Goal: Task Accomplishment & Management: Use online tool/utility

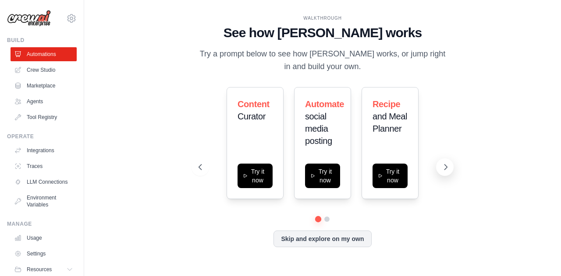
click at [445, 167] on icon at bounding box center [445, 167] width 9 height 9
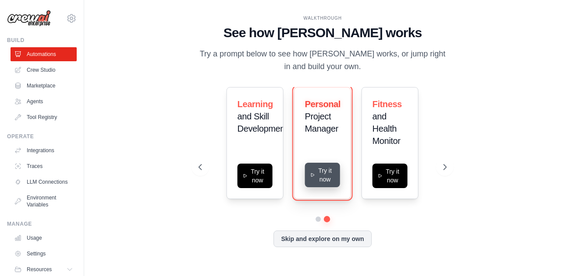
click at [333, 174] on button "Try it now" at bounding box center [322, 175] width 35 height 25
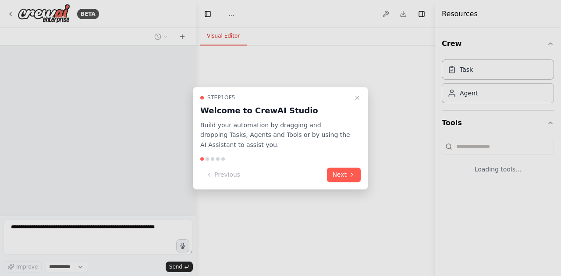
select select "****"
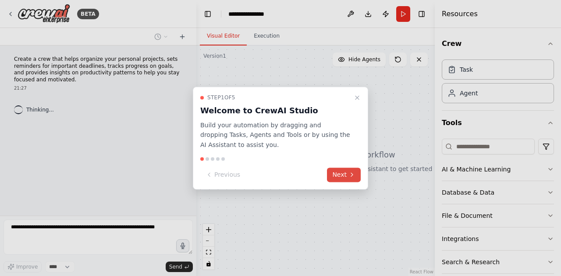
click at [343, 171] on button "Next" at bounding box center [344, 175] width 34 height 14
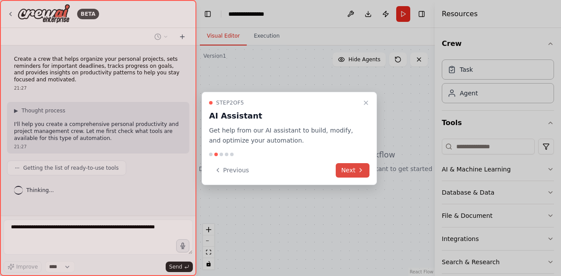
click at [343, 171] on button "Next" at bounding box center [353, 170] width 34 height 14
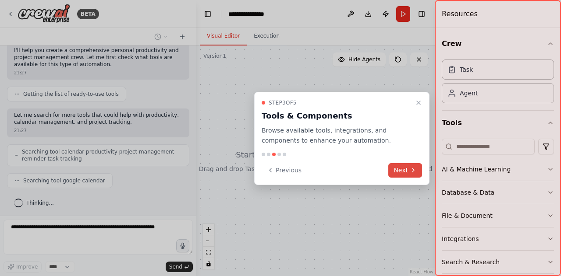
scroll to position [96, 0]
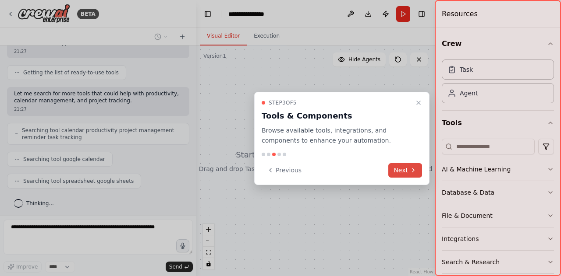
click at [400, 175] on button "Next" at bounding box center [405, 170] width 34 height 14
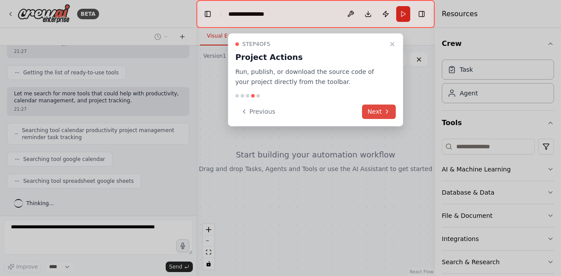
click at [380, 116] on button "Next" at bounding box center [379, 112] width 34 height 14
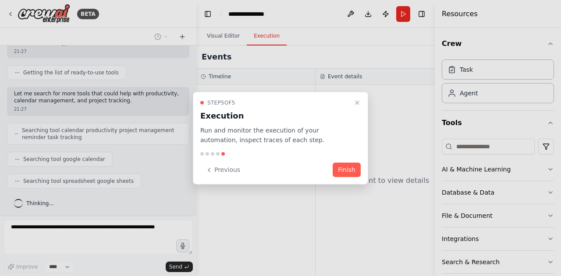
click at [340, 158] on div "Step 5 of 5 Execution Run and monitor the execution of your automation, inspect…" at bounding box center [280, 138] width 175 height 93
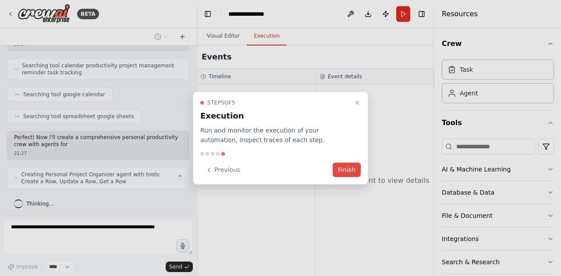
click at [343, 164] on button "Finish" at bounding box center [347, 170] width 28 height 14
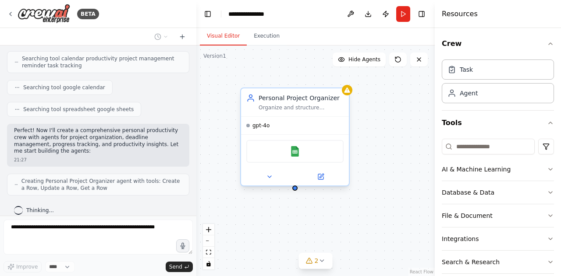
scroll to position [196, 0]
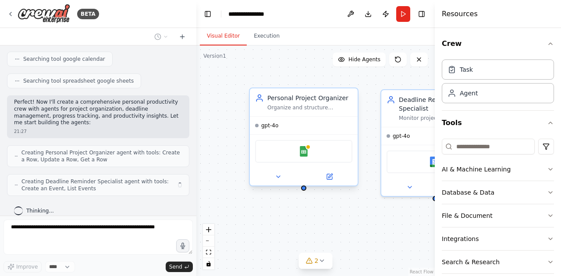
drag, startPoint x: 287, startPoint y: 153, endPoint x: 294, endPoint y: 156, distance: 7.3
click at [294, 156] on div "Google Sheets" at bounding box center [303, 151] width 97 height 23
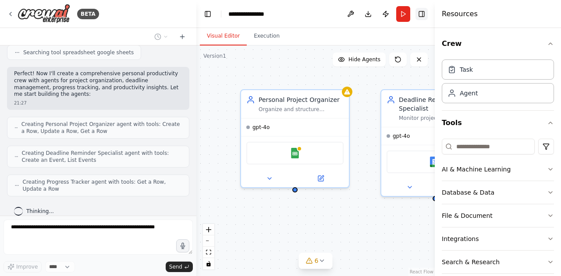
click at [420, 13] on button "Toggle Right Sidebar" at bounding box center [421, 14] width 12 height 12
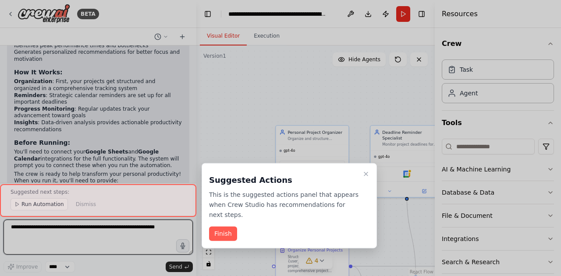
scroll to position [842, 0]
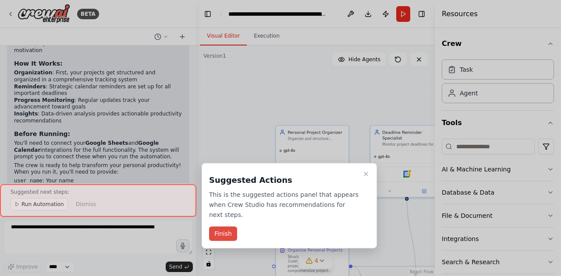
click at [220, 230] on button "Finish" at bounding box center [223, 234] width 28 height 14
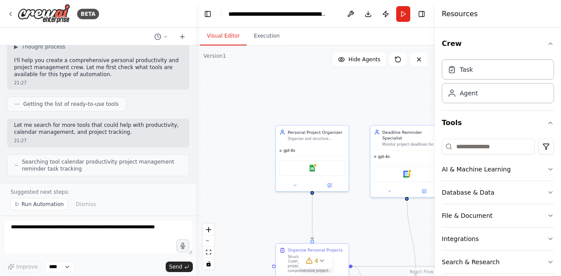
scroll to position [43, 0]
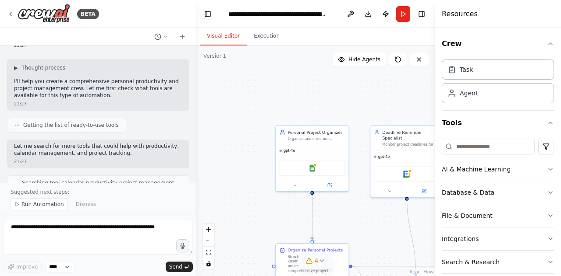
click at [317, 266] on button "4" at bounding box center [316, 261] width 34 height 16
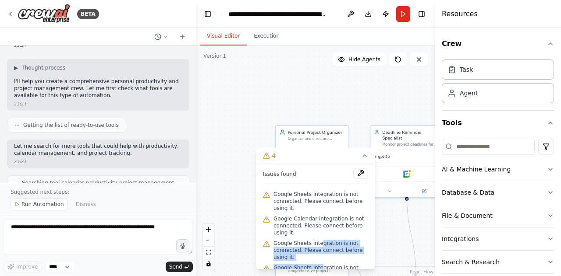
drag, startPoint x: 317, startPoint y: 266, endPoint x: 319, endPoint y: 245, distance: 21.5
click at [319, 245] on div "Issues found Google Sheets integration is not connected. Please connect before …" at bounding box center [315, 216] width 119 height 105
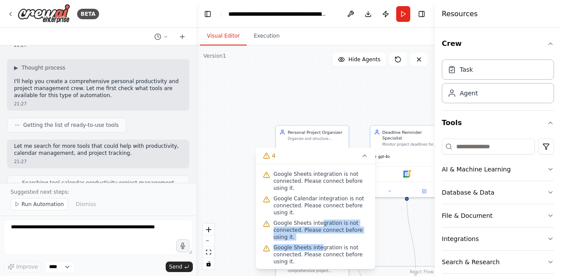
click at [275, 97] on div ".deletable-edge-delete-btn { width: 20px; height: 20px; border: 0px solid #ffff…" at bounding box center [315, 161] width 238 height 231
click at [363, 155] on icon at bounding box center [364, 155] width 7 height 7
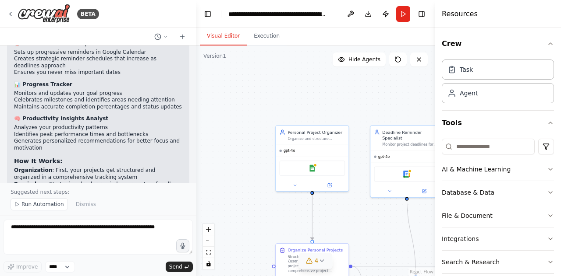
scroll to position [745, 0]
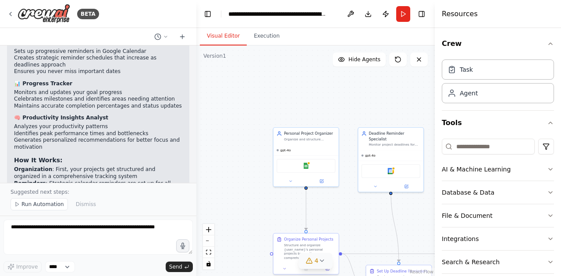
drag, startPoint x: 407, startPoint y: 208, endPoint x: 404, endPoint y: 212, distance: 6.0
click at [404, 212] on div ".deletable-edge-delete-btn { width: 20px; height: 20px; border: 0px solid #ffff…" at bounding box center [315, 161] width 238 height 231
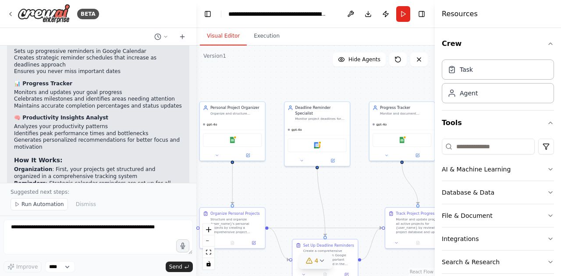
drag, startPoint x: 404, startPoint y: 212, endPoint x: 329, endPoint y: 187, distance: 78.4
click at [329, 187] on div ".deletable-edge-delete-btn { width: 20px; height: 20px; border: 0px solid #ffff…" at bounding box center [315, 161] width 238 height 231
click at [316, 259] on span "4" at bounding box center [317, 261] width 4 height 9
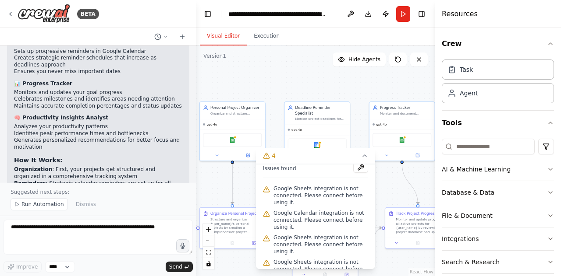
scroll to position [8, 0]
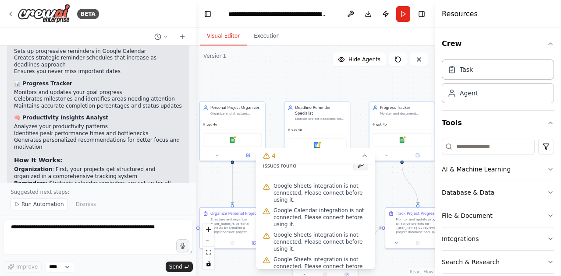
click at [353, 165] on button at bounding box center [360, 165] width 15 height 11
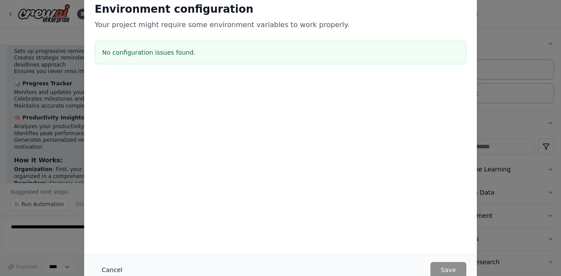
click at [110, 274] on button "Cancel" at bounding box center [112, 270] width 35 height 16
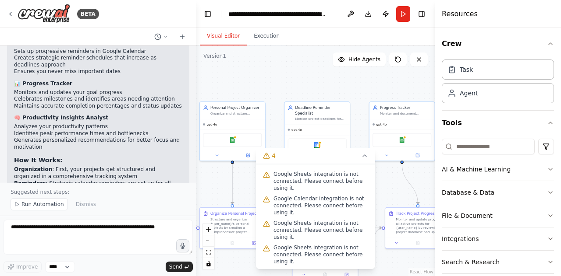
scroll to position [0, 0]
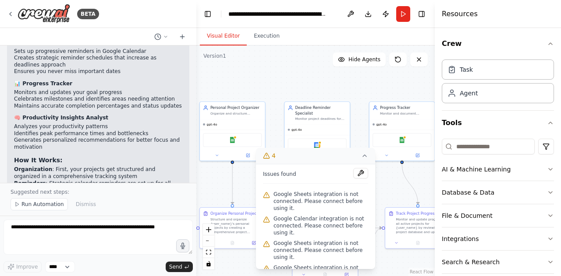
click at [366, 153] on icon at bounding box center [364, 155] width 7 height 7
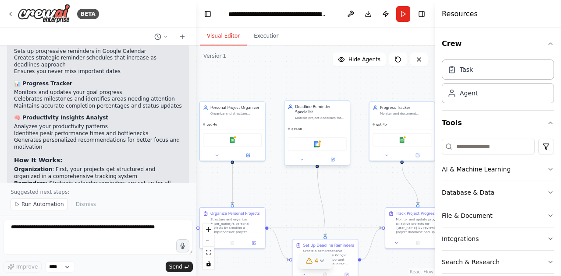
click at [316, 143] on div "Google Calendar" at bounding box center [317, 145] width 59 height 14
click at [334, 158] on icon at bounding box center [333, 159] width 3 height 3
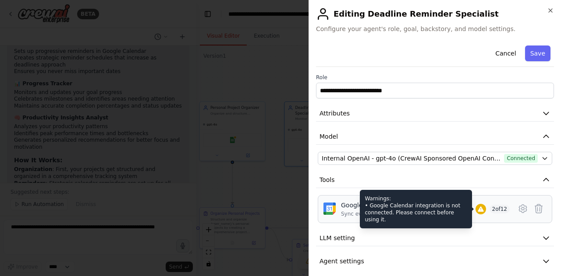
click at [478, 208] on icon at bounding box center [481, 209] width 6 height 5
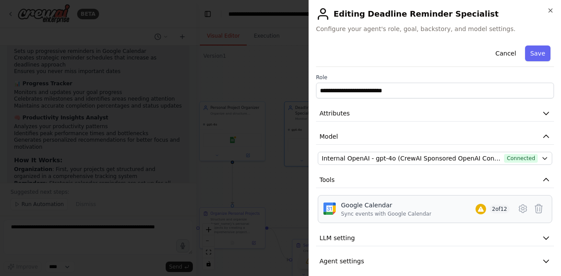
click at [362, 209] on div "Google Calendar Sync events with Google Calendar" at bounding box center [386, 209] width 90 height 17
click at [548, 10] on icon "button" at bounding box center [550, 10] width 7 height 7
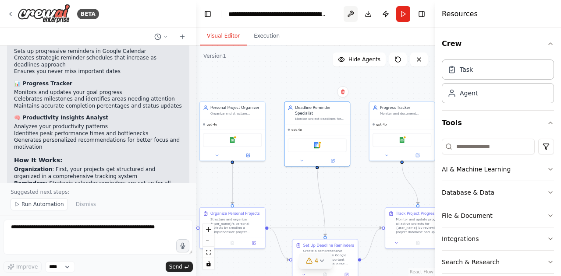
click at [351, 15] on button at bounding box center [350, 14] width 14 height 16
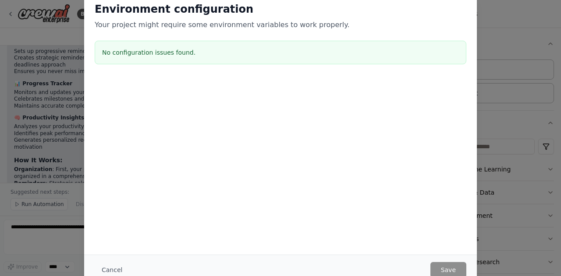
click at [531, 198] on div "Environment configuration Your project might require some environment variables…" at bounding box center [280, 138] width 561 height 276
click at [109, 271] on button "Cancel" at bounding box center [112, 270] width 35 height 16
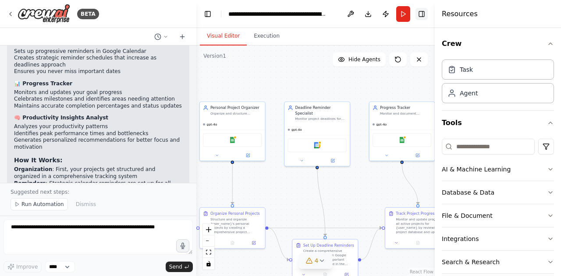
click at [422, 18] on button "Toggle Right Sidebar" at bounding box center [421, 14] width 12 height 12
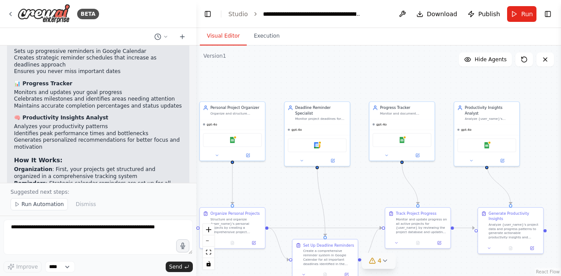
scroll to position [842, 0]
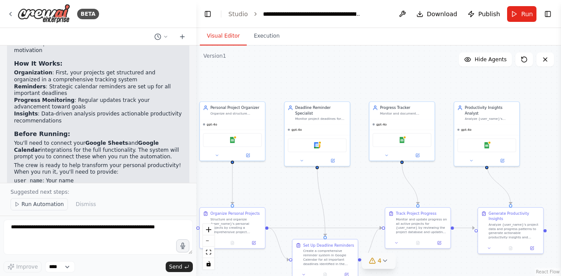
click at [33, 204] on span "Run Automation" at bounding box center [42, 204] width 42 height 7
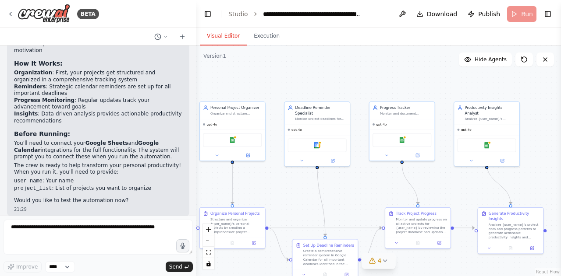
scroll to position [809, 0]
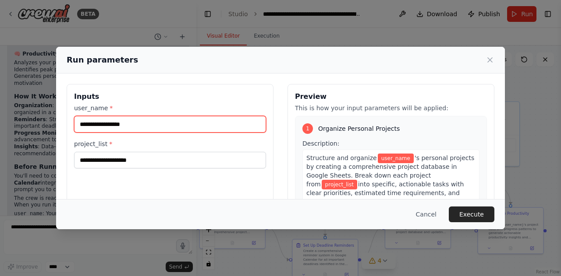
click at [194, 124] on input "user_name *" at bounding box center [170, 124] width 192 height 17
type input "***"
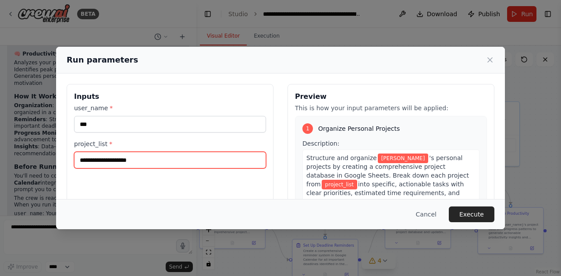
click at [174, 158] on input "project_list *" at bounding box center [170, 160] width 192 height 17
type input "********"
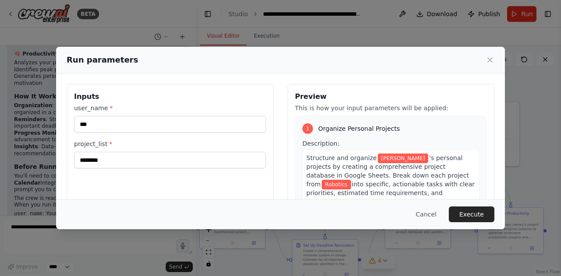
click at [474, 206] on div "Cancel Execute" at bounding box center [280, 214] width 449 height 30
click at [471, 214] on button "Execute" at bounding box center [472, 215] width 46 height 16
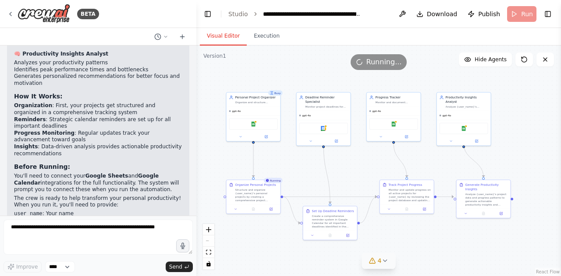
drag, startPoint x: 390, startPoint y: 173, endPoint x: 380, endPoint y: 149, distance: 25.5
click at [380, 149] on div ".deletable-edge-delete-btn { width: 20px; height: 20px; border: 0px solid #ffff…" at bounding box center [378, 161] width 365 height 231
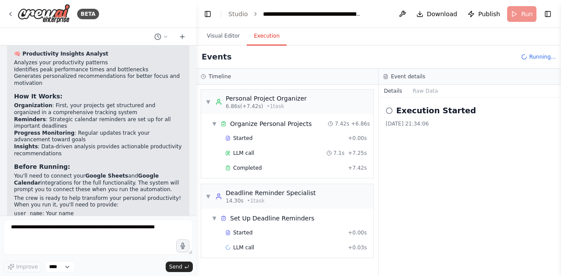
click at [262, 42] on button "Execution" at bounding box center [267, 36] width 40 height 18
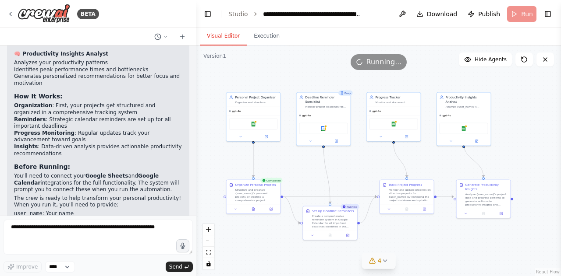
click at [226, 36] on button "Visual Editor" at bounding box center [223, 36] width 47 height 18
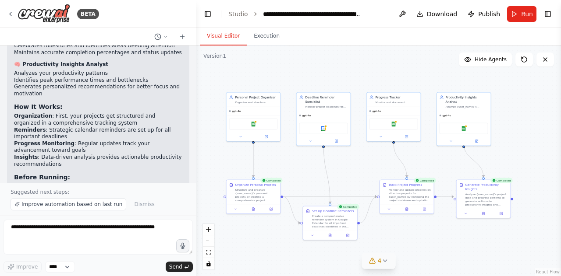
scroll to position [842, 0]
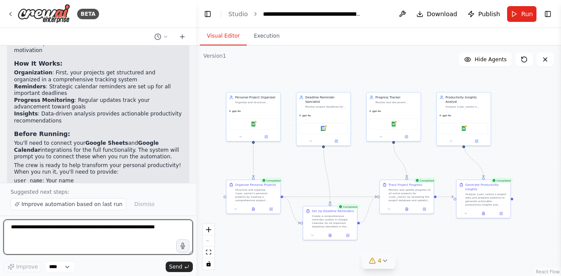
click at [66, 244] on textarea at bounding box center [98, 237] width 189 height 35
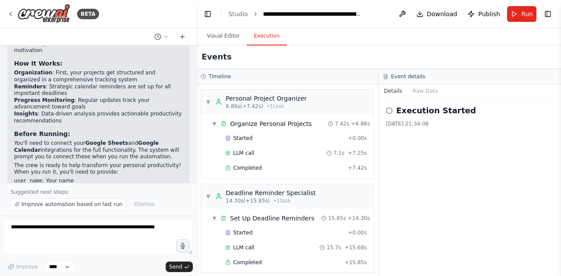
click at [268, 43] on button "Execution" at bounding box center [267, 36] width 40 height 18
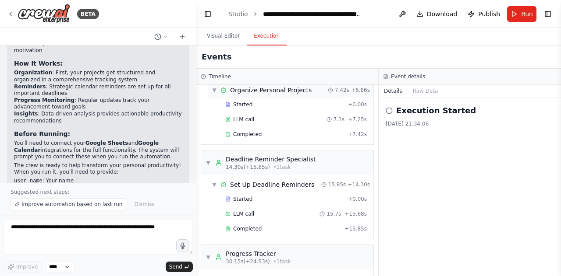
scroll to position [4, 0]
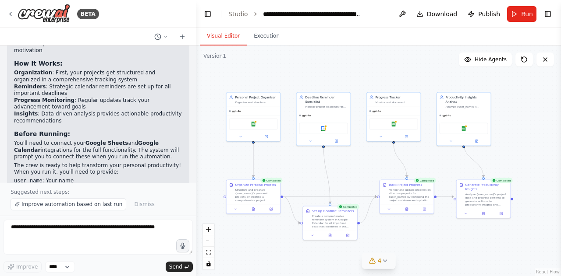
click at [225, 36] on button "Visual Editor" at bounding box center [223, 36] width 47 height 18
click at [549, 13] on button "Toggle Right Sidebar" at bounding box center [548, 14] width 12 height 12
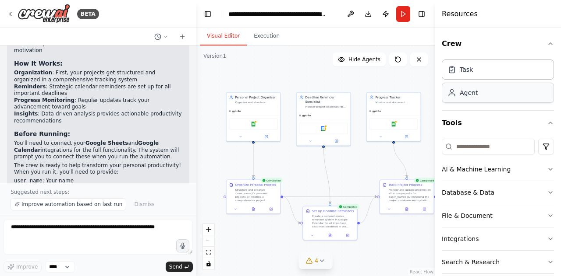
scroll to position [33, 0]
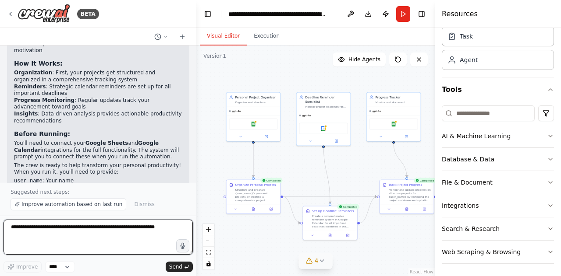
click at [64, 239] on textarea at bounding box center [98, 237] width 189 height 35
type textarea "**********"
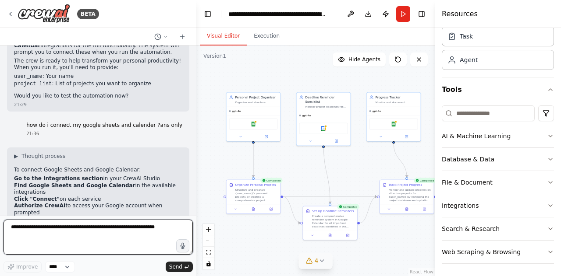
scroll to position [917, 0]
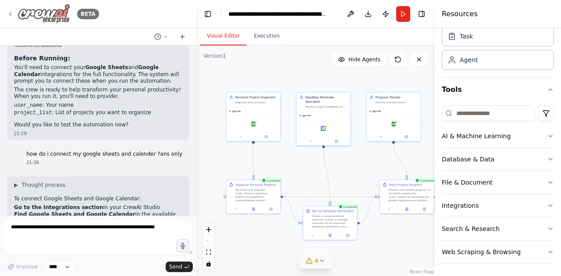
click at [7, 12] on icon at bounding box center [10, 14] width 7 height 7
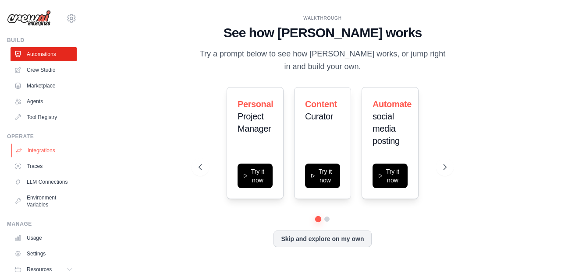
click at [42, 152] on link "Integrations" at bounding box center [44, 151] width 66 height 14
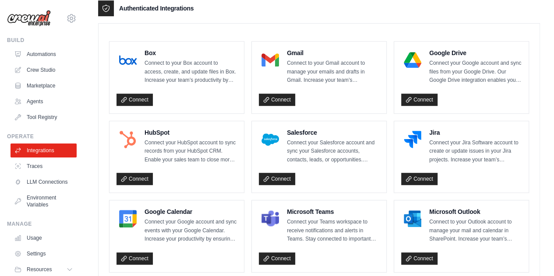
scroll to position [229, 0]
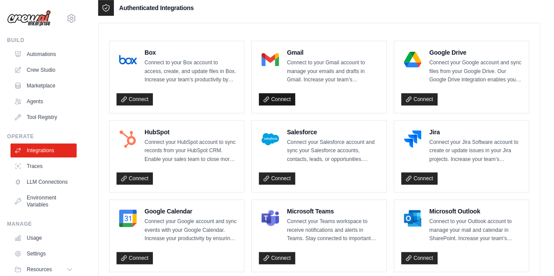
click at [269, 95] on link "Connect" at bounding box center [277, 99] width 36 height 12
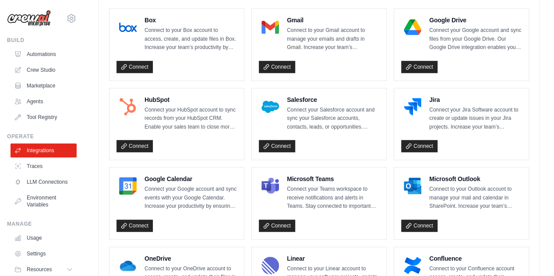
scroll to position [265, 0]
